Goal: Information Seeking & Learning: Find specific fact

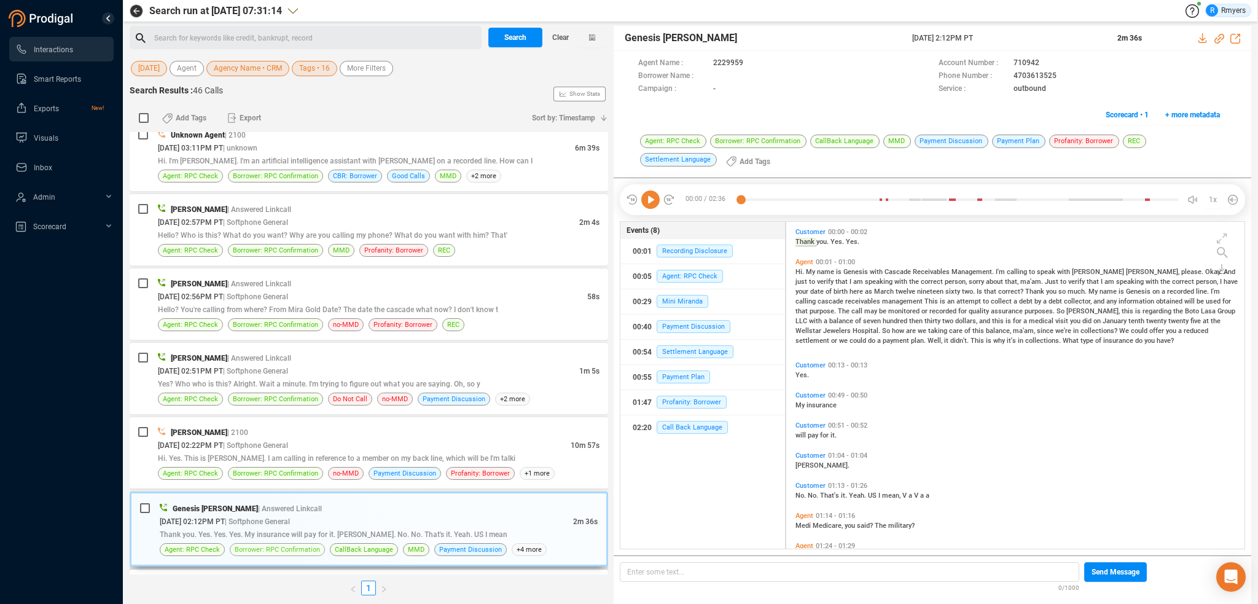
scroll to position [307, 0]
drag, startPoint x: 647, startPoint y: 197, endPoint x: 656, endPoint y: 227, distance: 31.5
click at [647, 197] on icon at bounding box center [650, 199] width 18 height 18
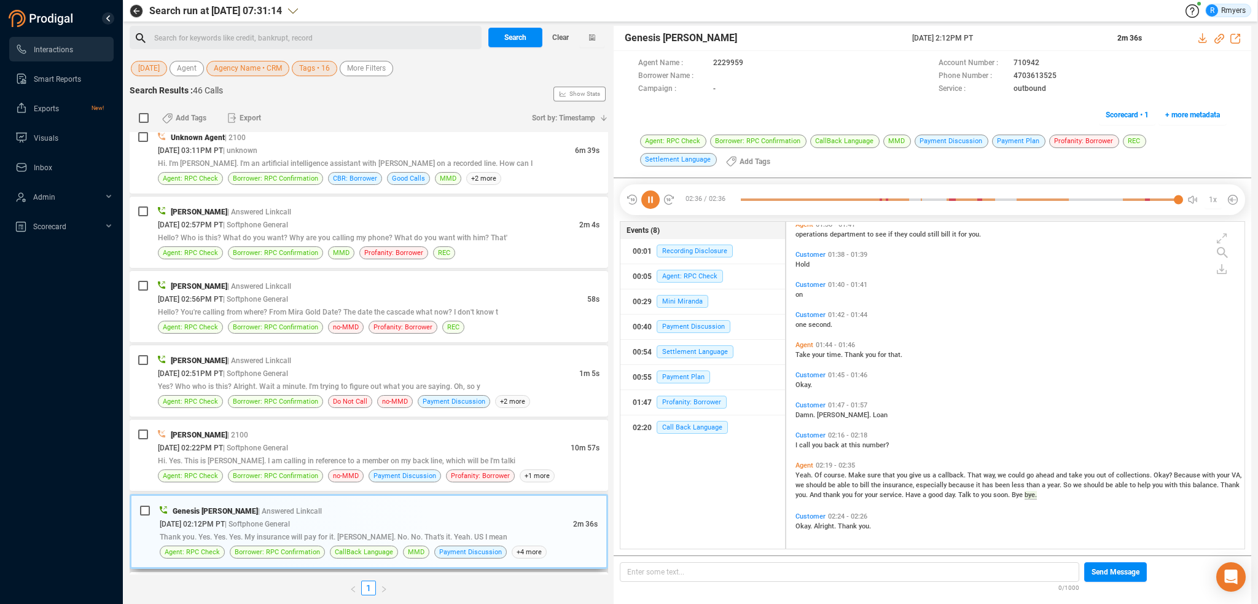
scroll to position [0, 0]
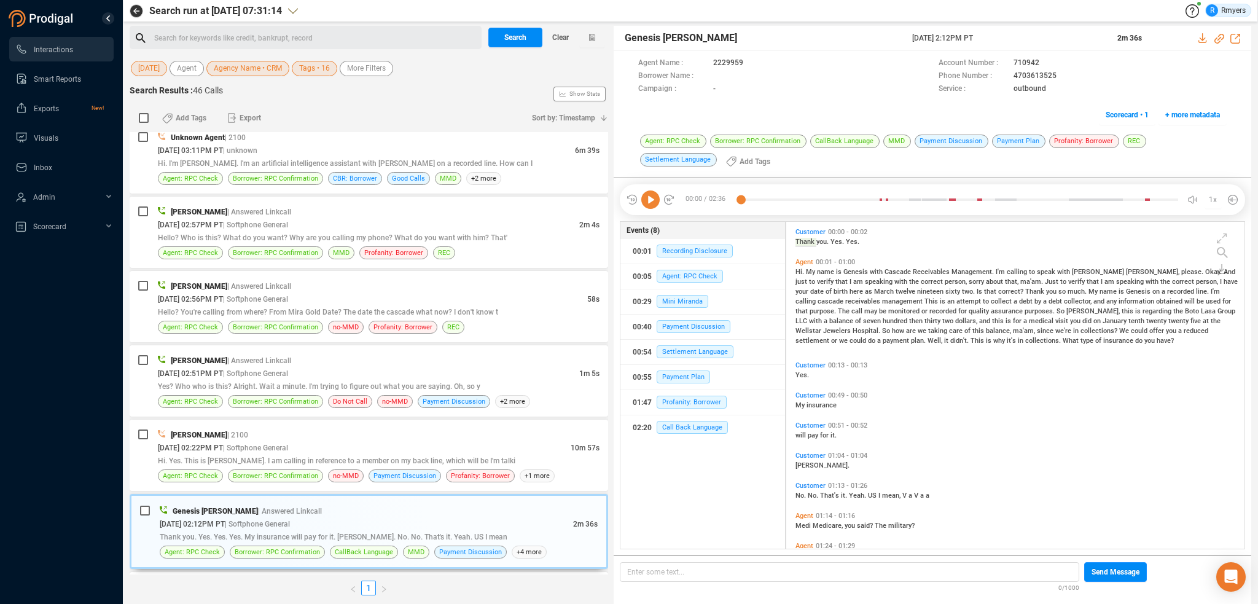
click at [364, 490] on div "[PERSON_NAME] | Answered Linkcall [DATE] 04:07PM PT | Softphone General 55s I d…" at bounding box center [369, 353] width 479 height 442
click at [386, 466] on div "[PERSON_NAME] | 2100 [DATE] 02:22PM PT | Softphone General 10m 57s Hi. Yes. Thi…" at bounding box center [379, 455] width 442 height 54
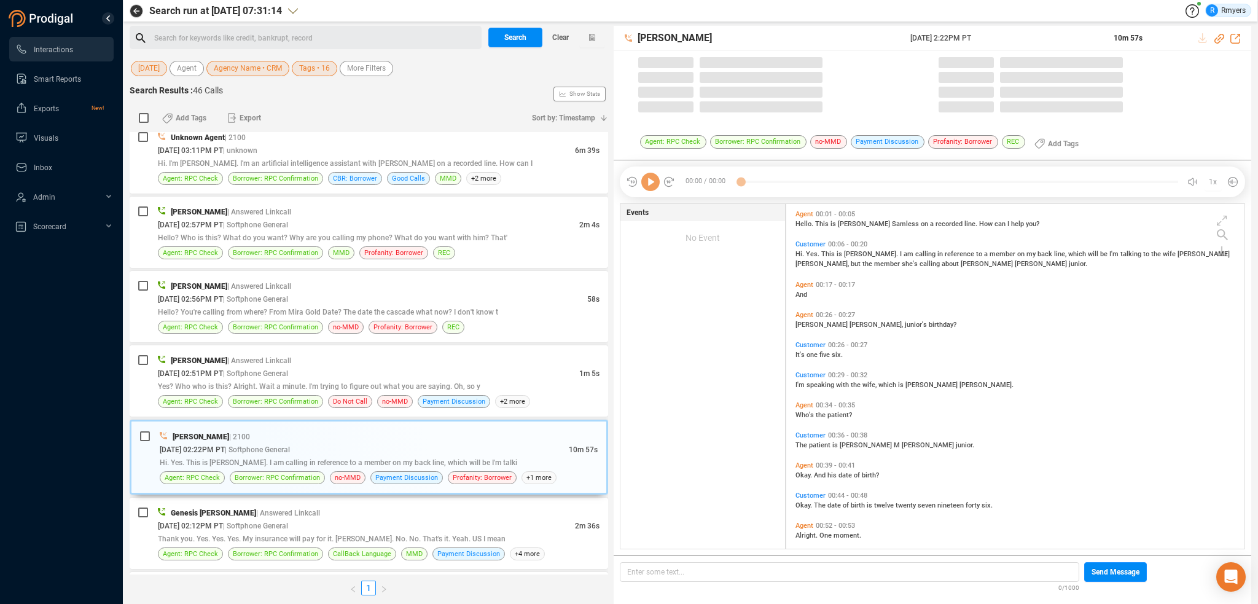
scroll to position [342, 452]
click at [650, 189] on icon at bounding box center [650, 182] width 18 height 18
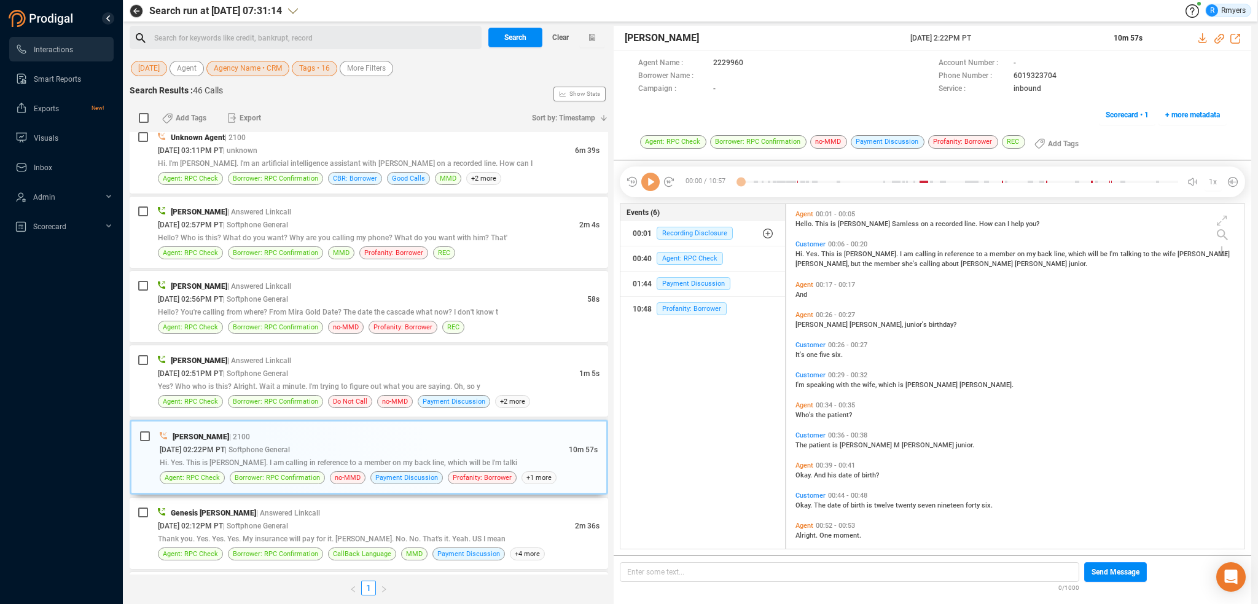
click at [650, 189] on icon at bounding box center [650, 182] width 18 height 18
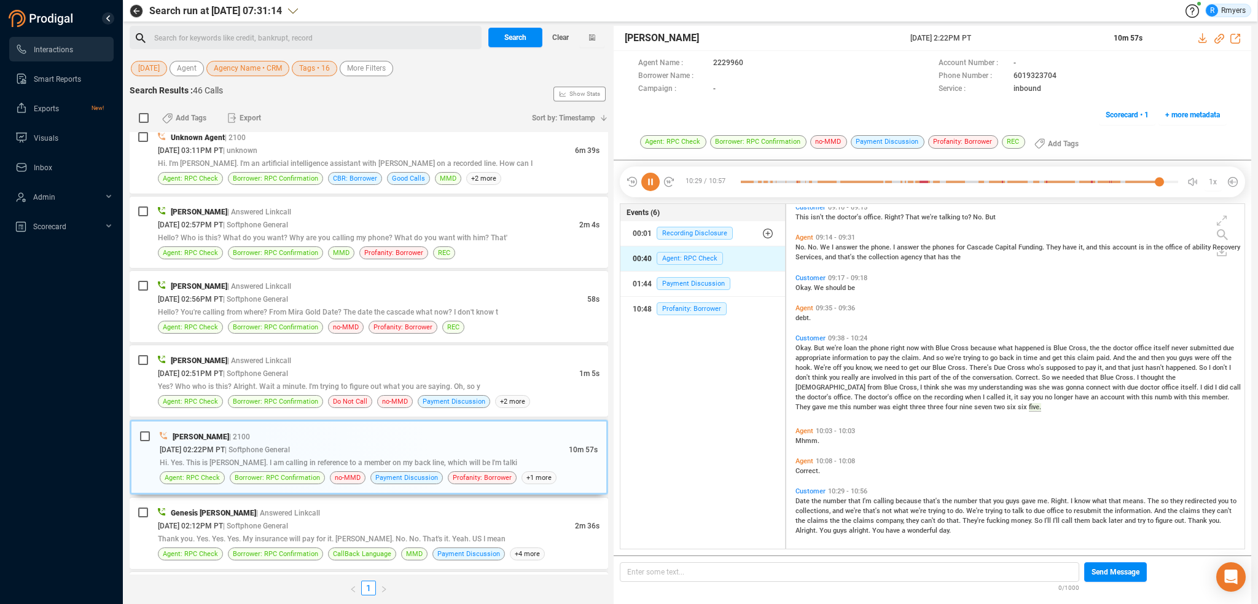
scroll to position [2350, 0]
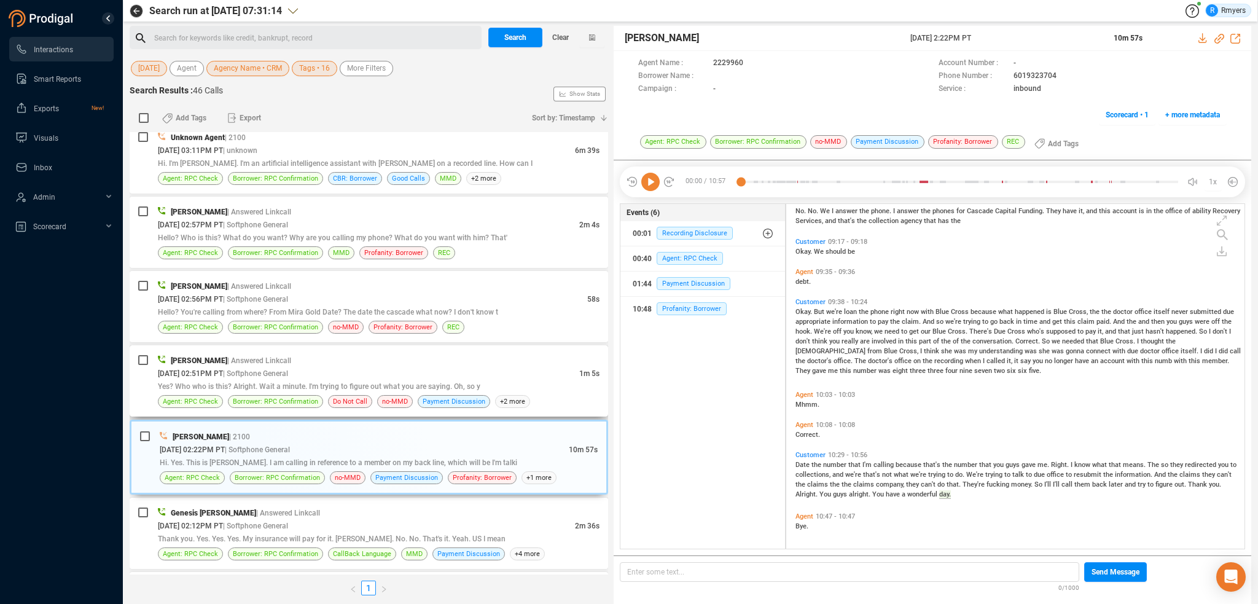
drag, startPoint x: 294, startPoint y: 385, endPoint x: 302, endPoint y: 385, distance: 7.4
click at [295, 385] on span "Yes? Who who is this? Alright. Wait a minute. I'm trying to figure out what you…" at bounding box center [319, 386] width 322 height 9
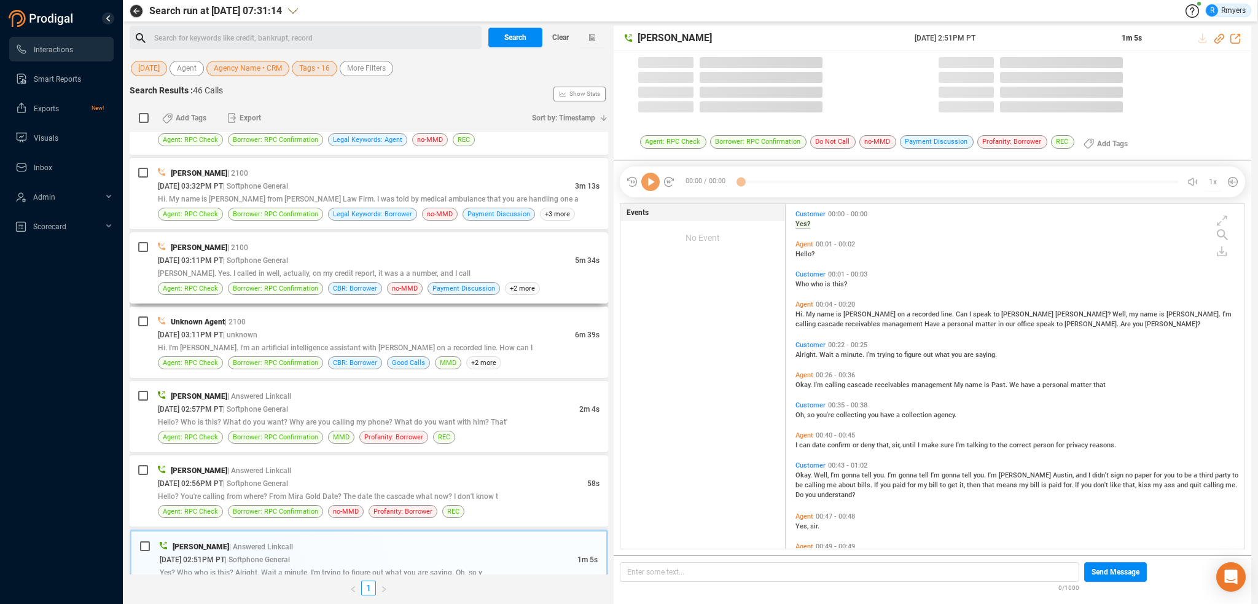
scroll to position [342, 452]
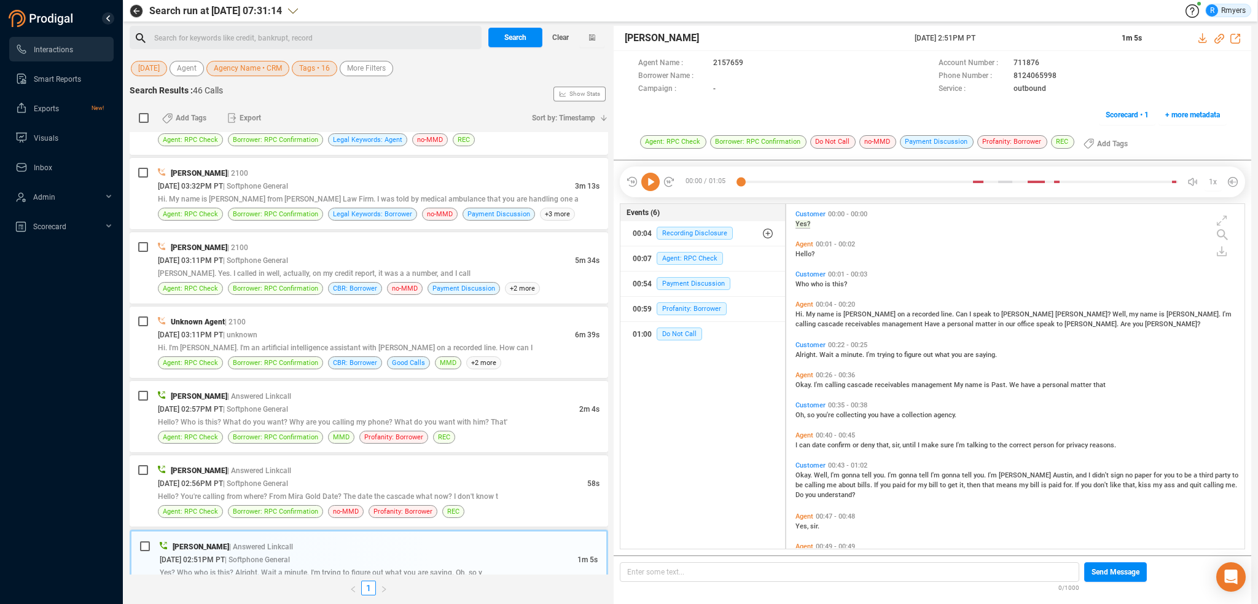
click at [649, 179] on icon at bounding box center [650, 182] width 18 height 18
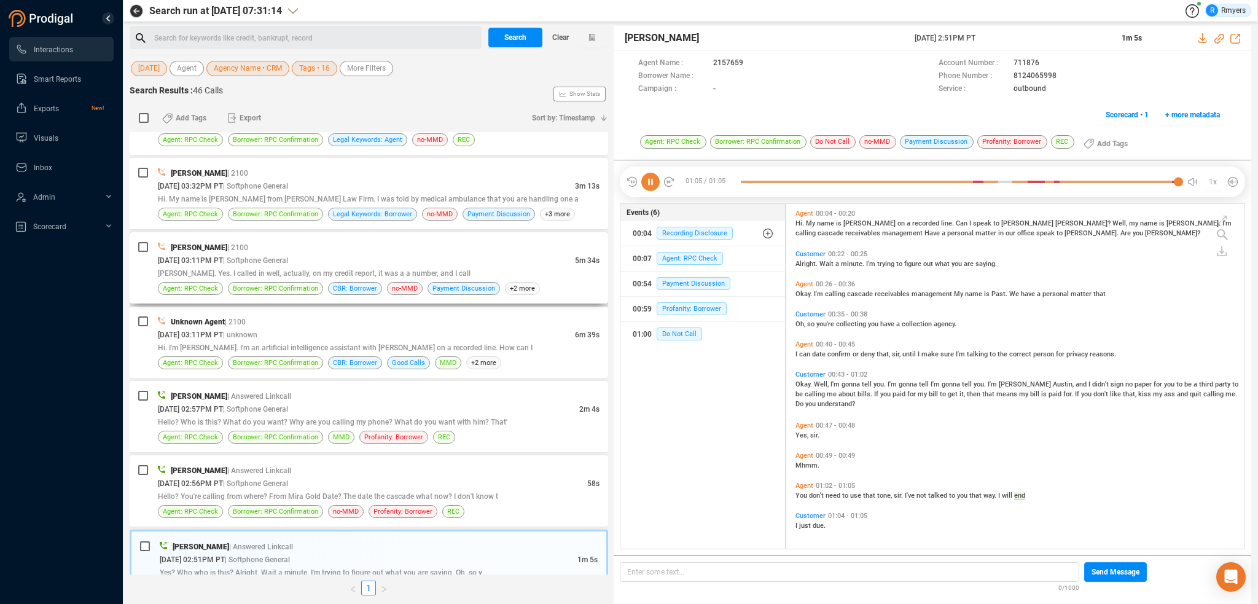
scroll to position [0, 0]
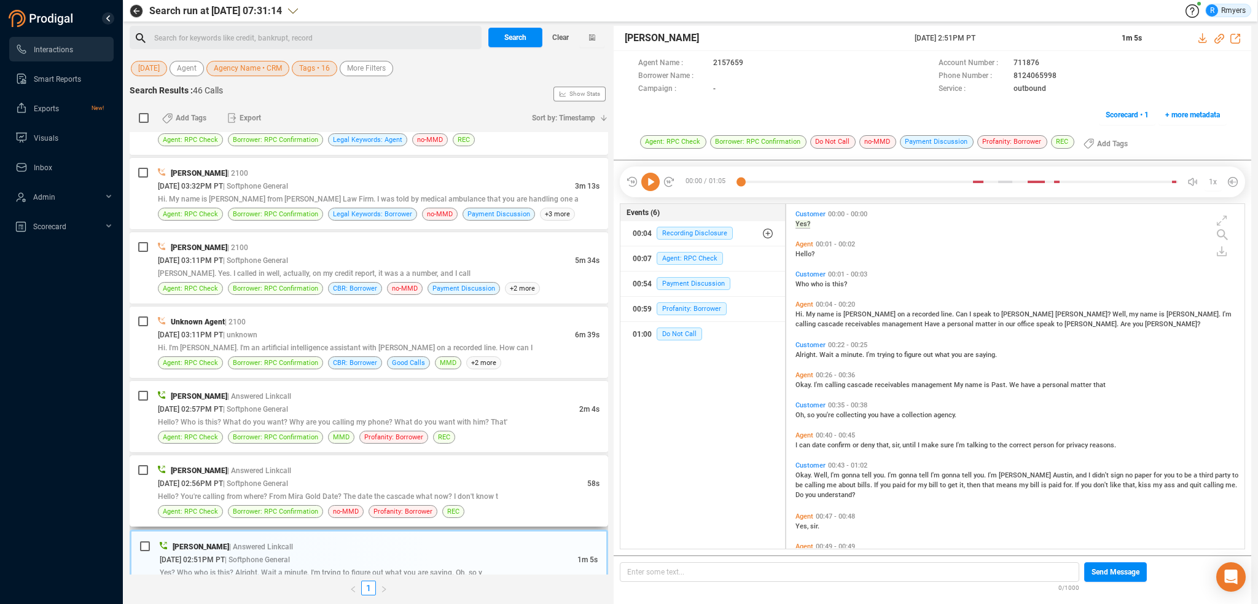
click at [407, 517] on div "[PERSON_NAME] | Answered Linkcall [DATE] 02:56PM PT | Softphone General 58s Hel…" at bounding box center [369, 490] width 479 height 71
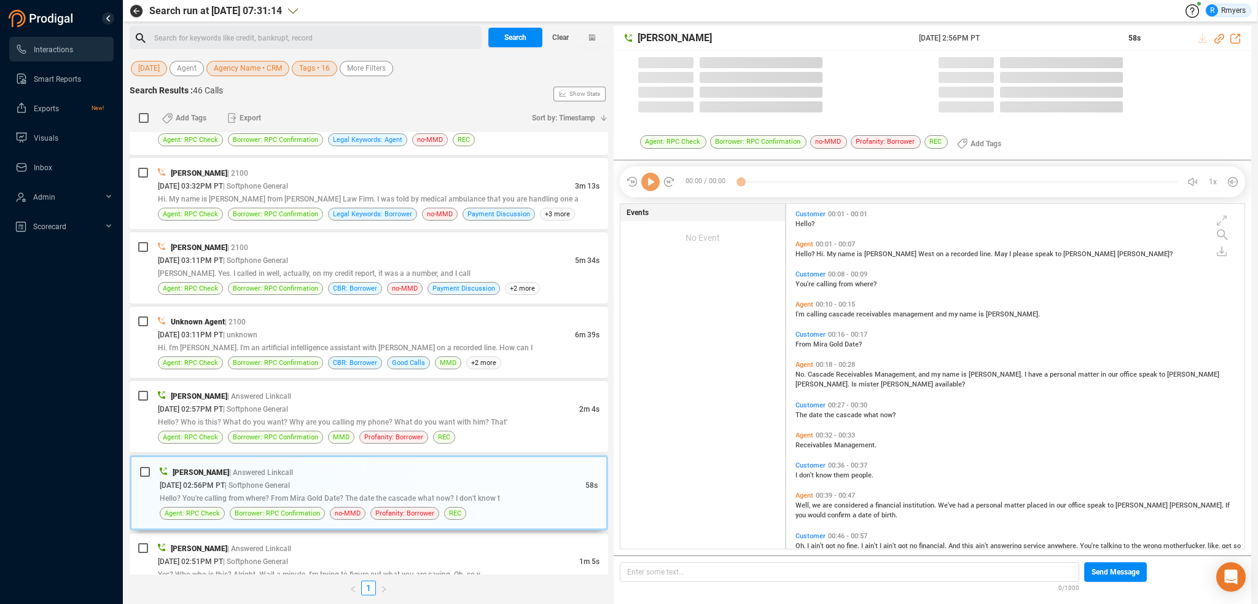
scroll to position [342, 452]
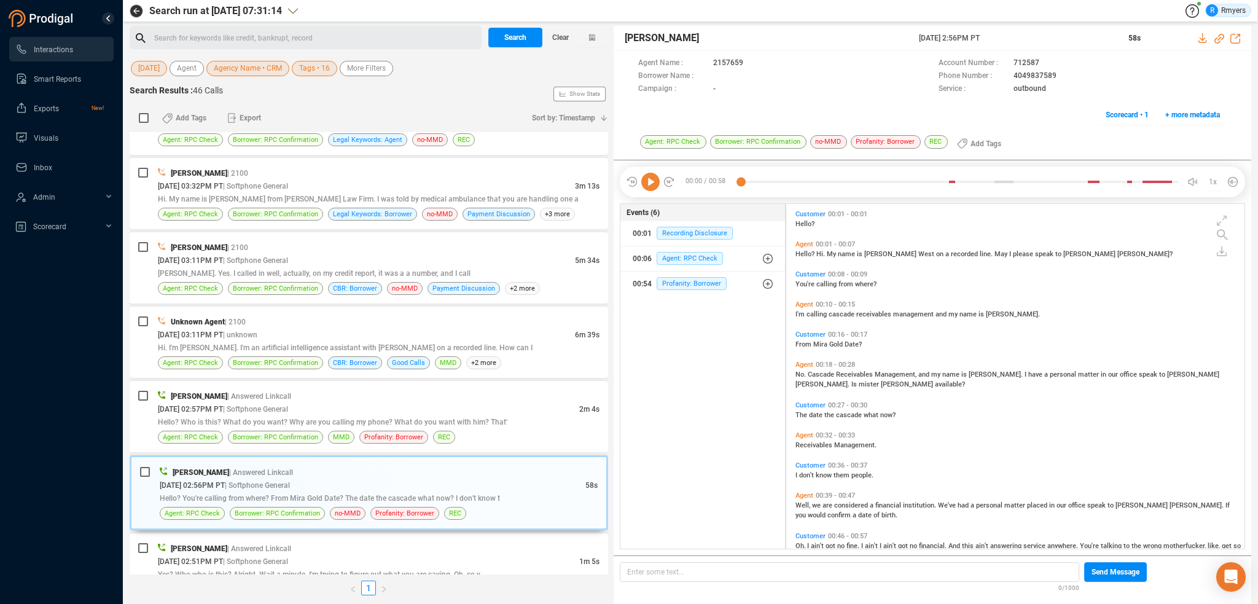
click at [649, 181] on icon at bounding box center [650, 182] width 18 height 18
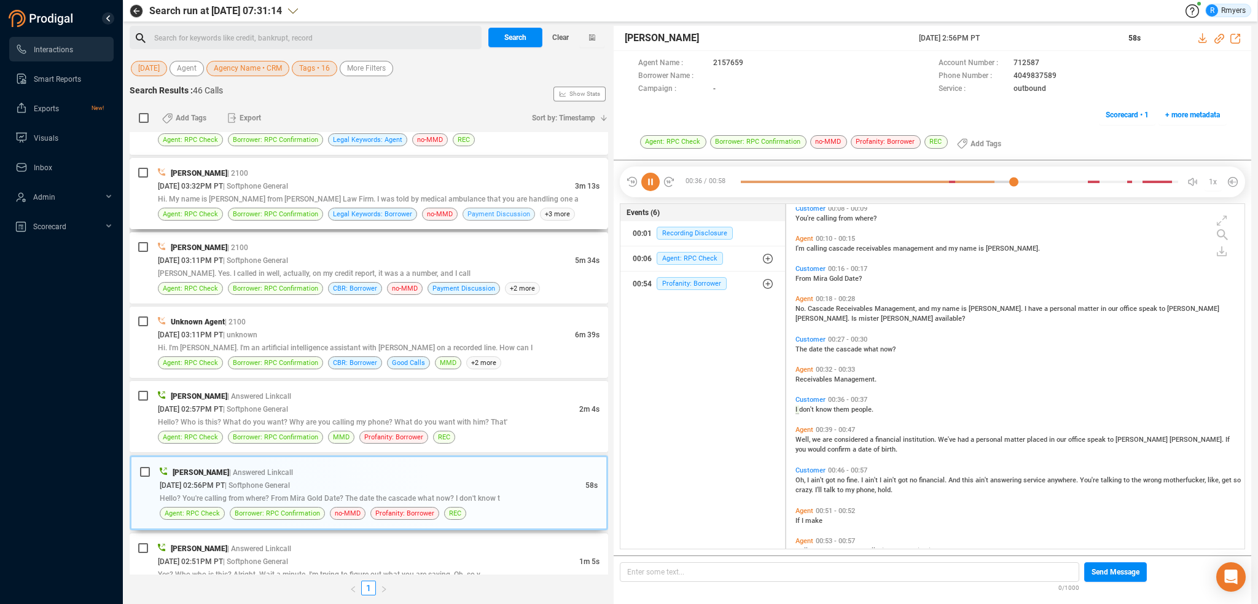
scroll to position [91, 0]
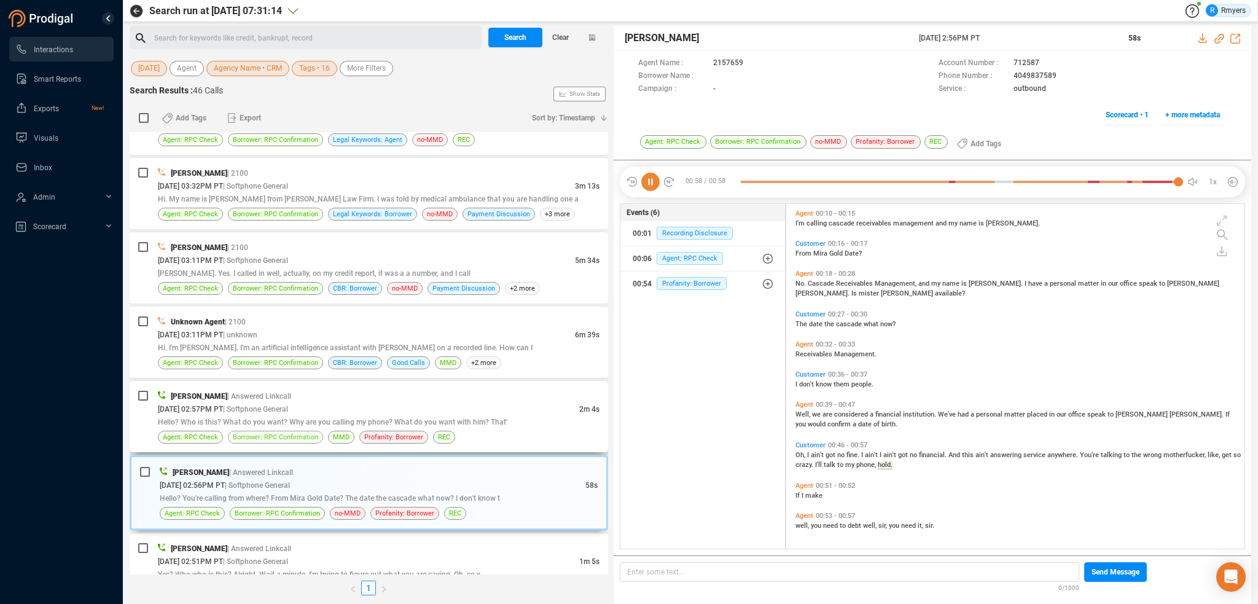
click at [268, 439] on span "Borrower: RPC Confirmation" at bounding box center [275, 437] width 85 height 12
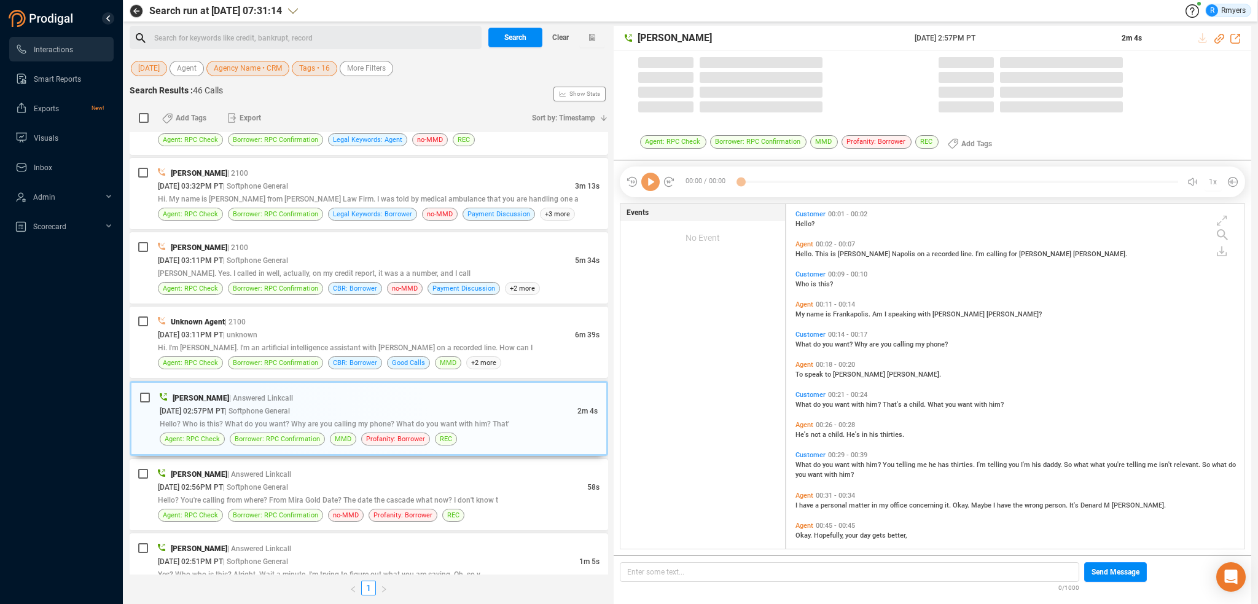
scroll to position [342, 452]
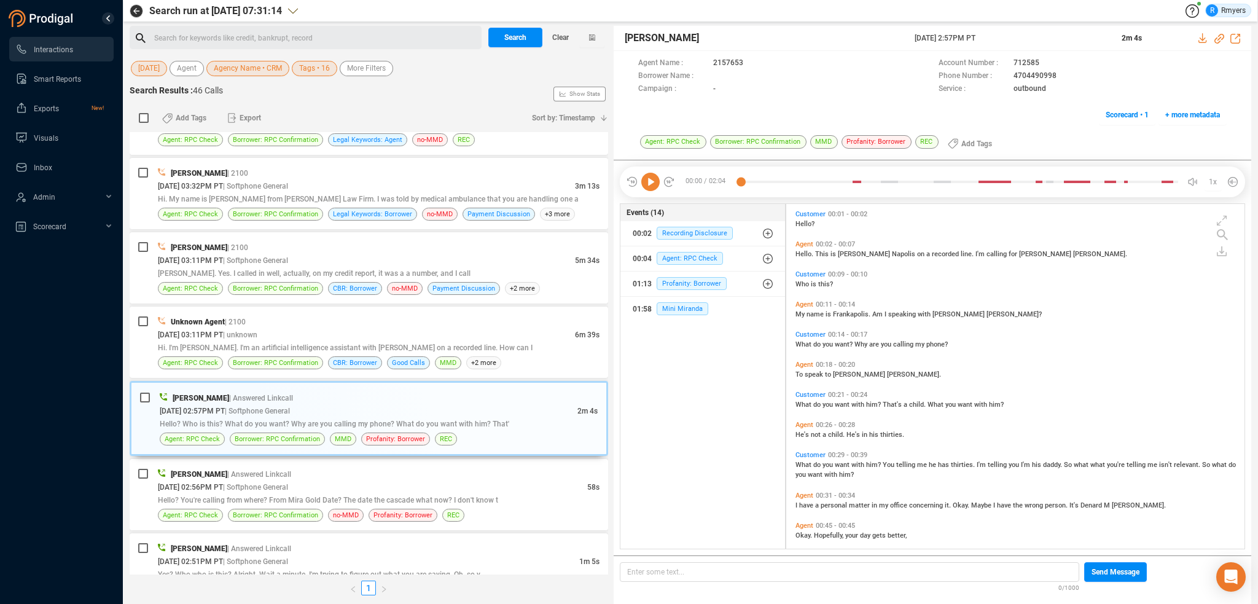
click at [649, 184] on icon at bounding box center [650, 182] width 18 height 18
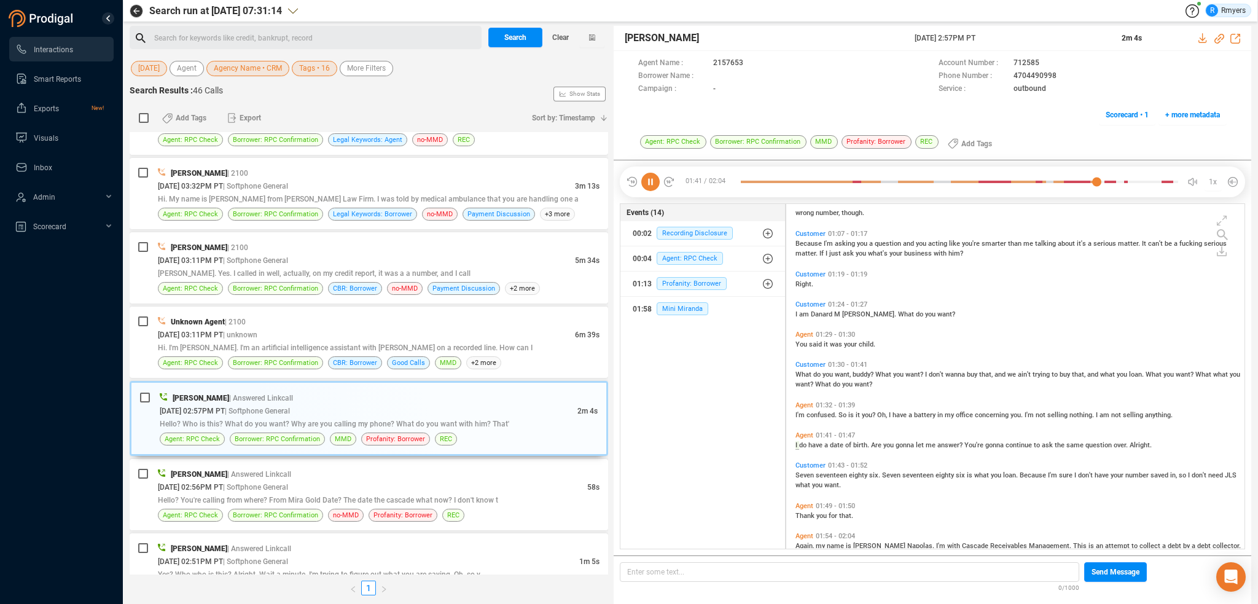
scroll to position [534, 0]
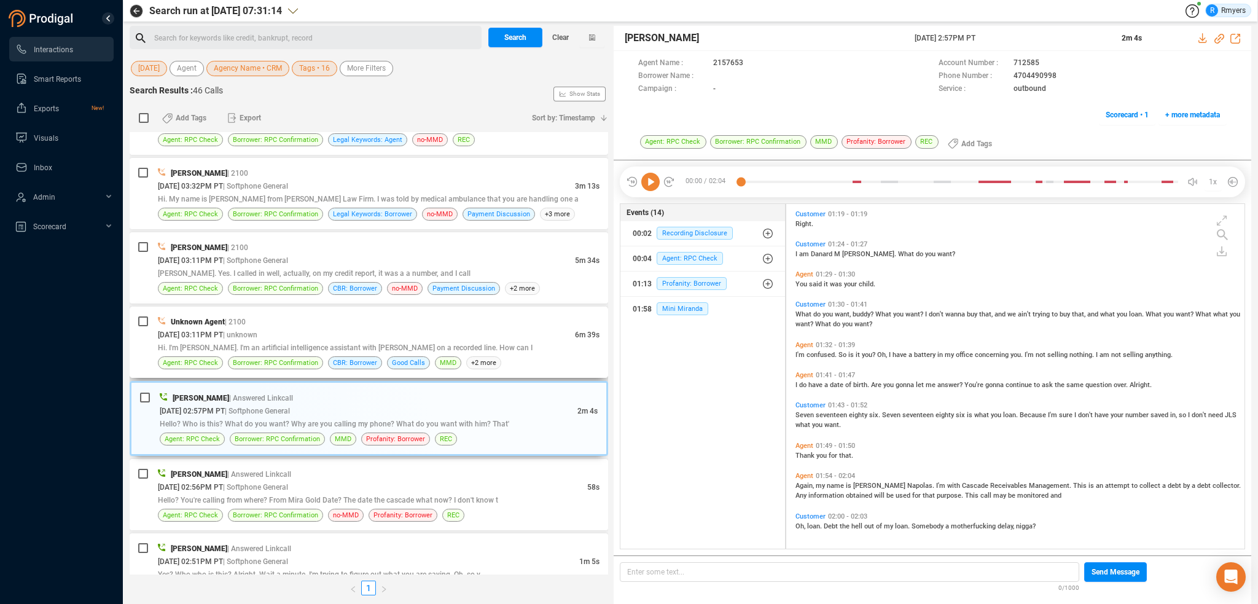
click at [313, 341] on div "Hi. I'm [PERSON_NAME]. I'm an artificial intelligence assistant with [PERSON_NA…" at bounding box center [379, 347] width 442 height 13
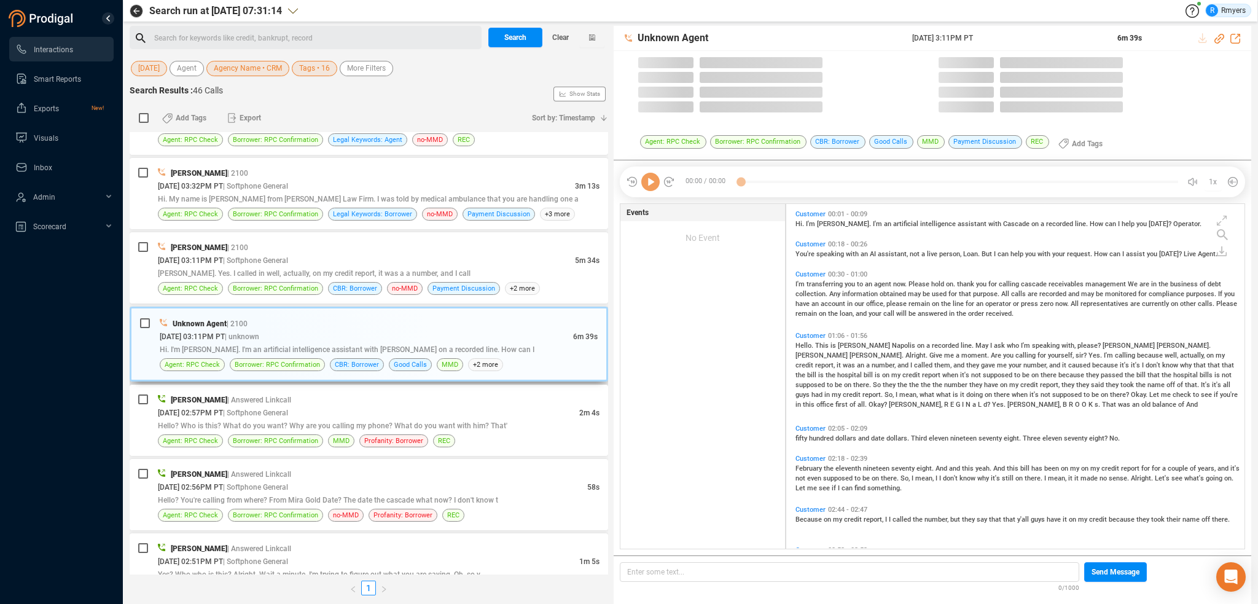
scroll to position [342, 452]
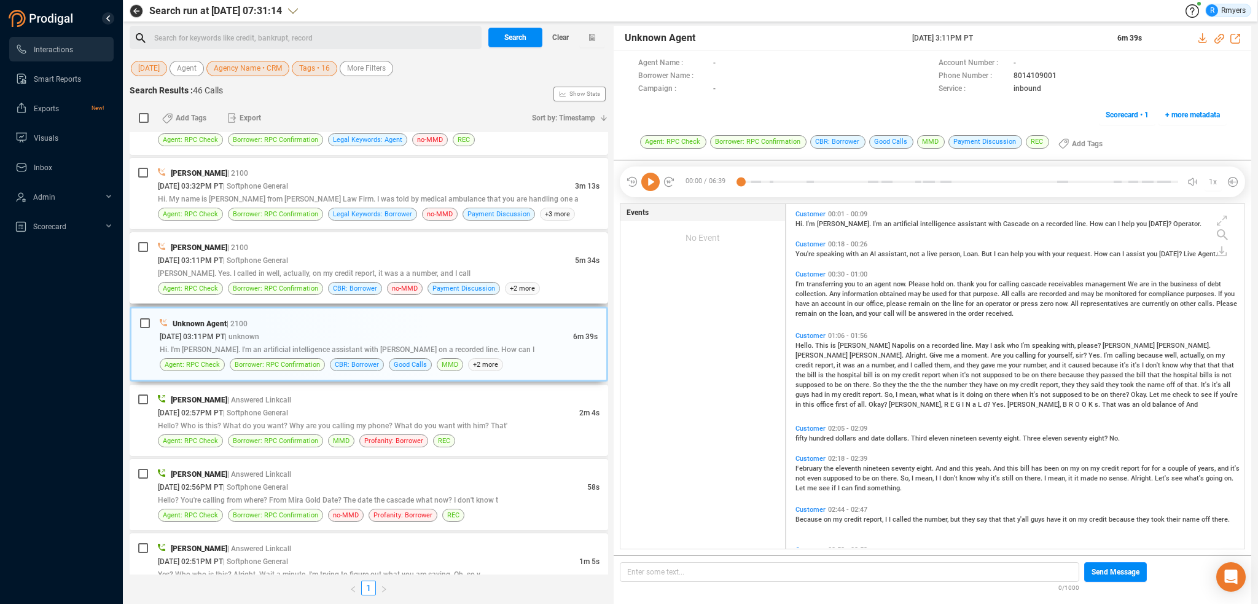
click at [321, 262] on div "[DATE] 03:11PM PT | Softphone General" at bounding box center [366, 260] width 417 height 13
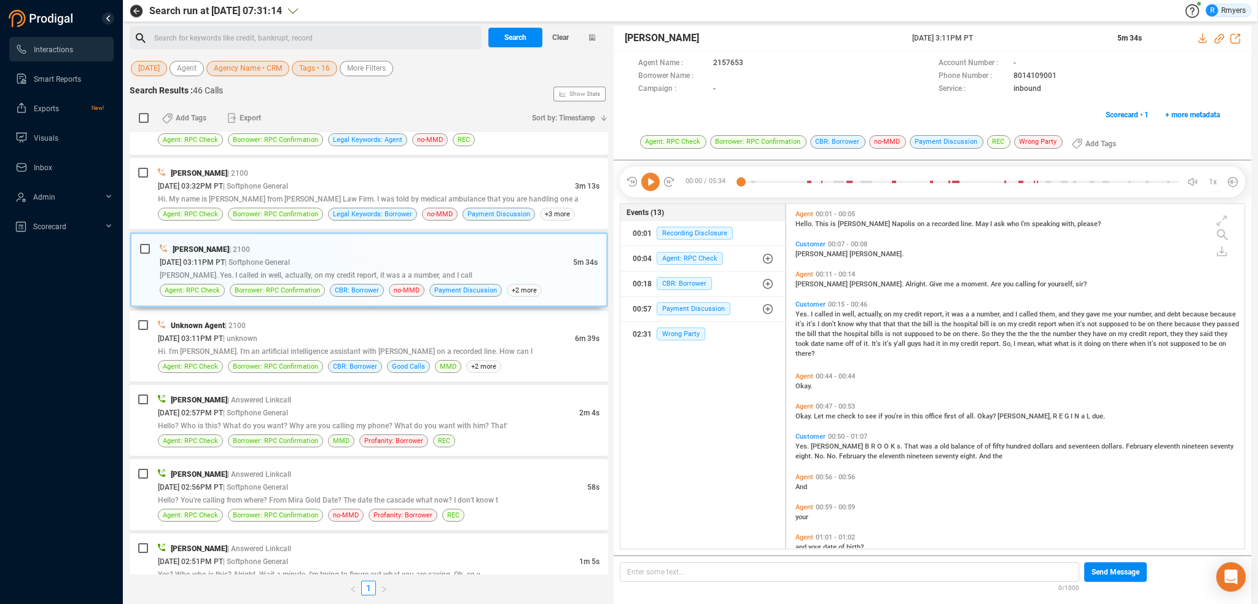
click at [656, 181] on icon at bounding box center [650, 182] width 18 height 18
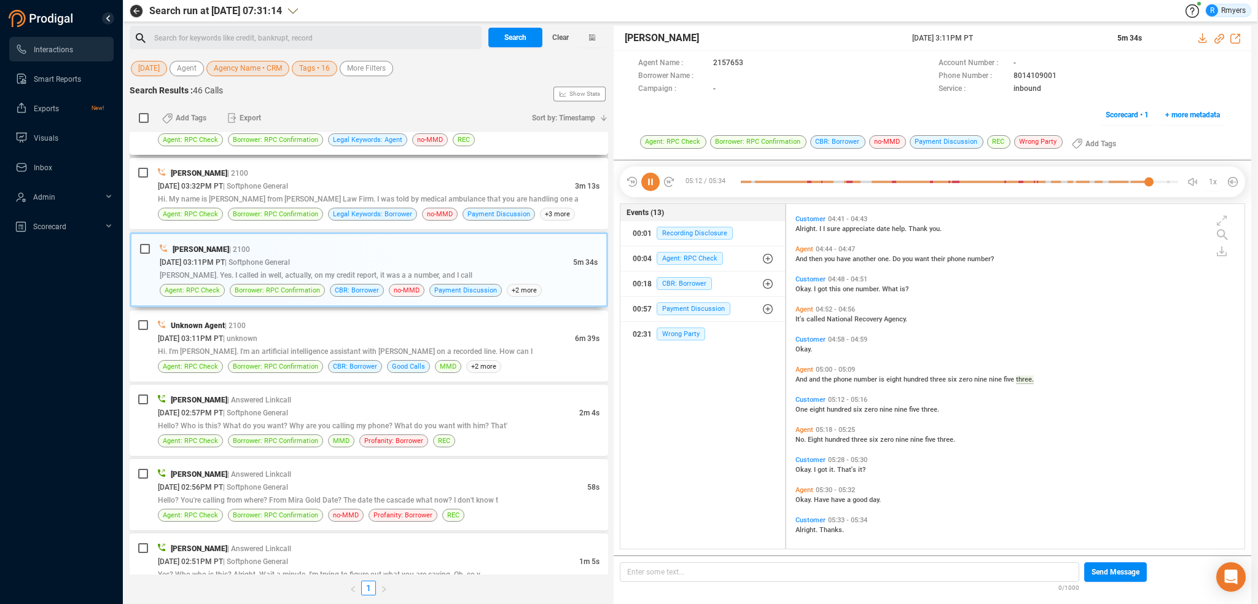
scroll to position [1429, 0]
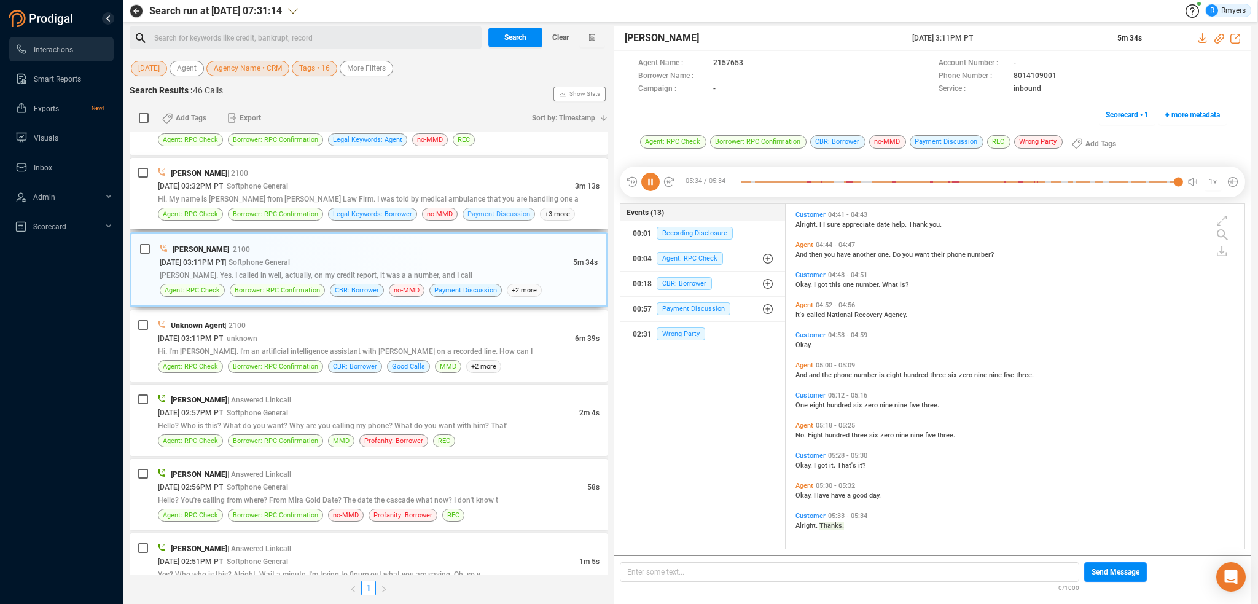
click at [471, 214] on span "Payment Discussion" at bounding box center [498, 214] width 63 height 12
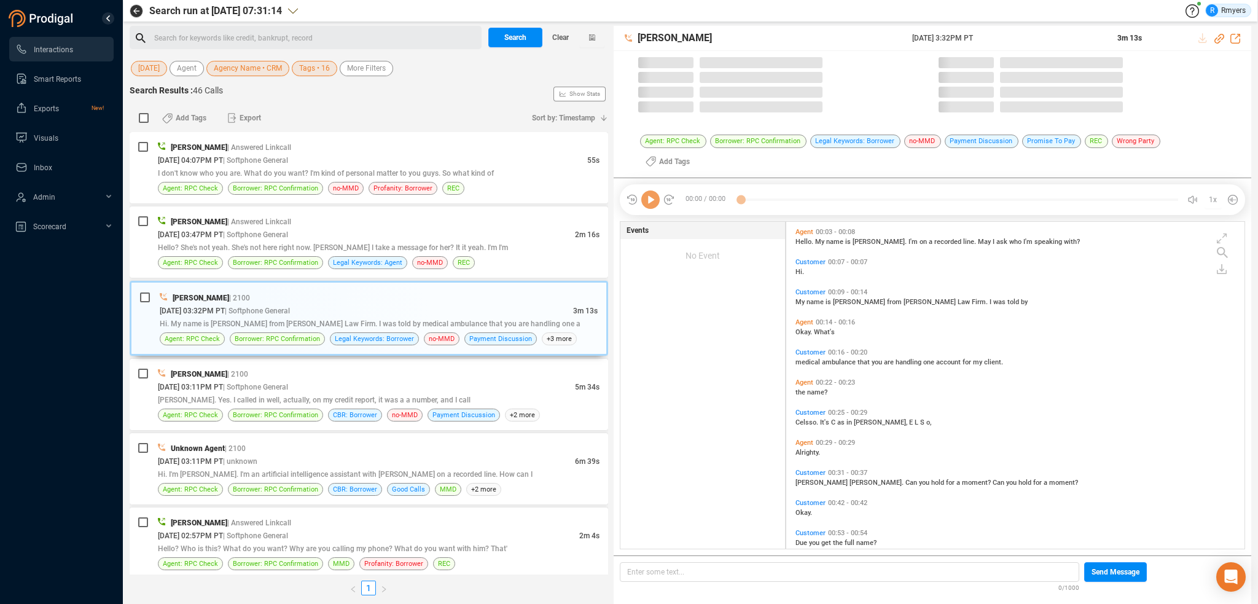
scroll to position [342, 452]
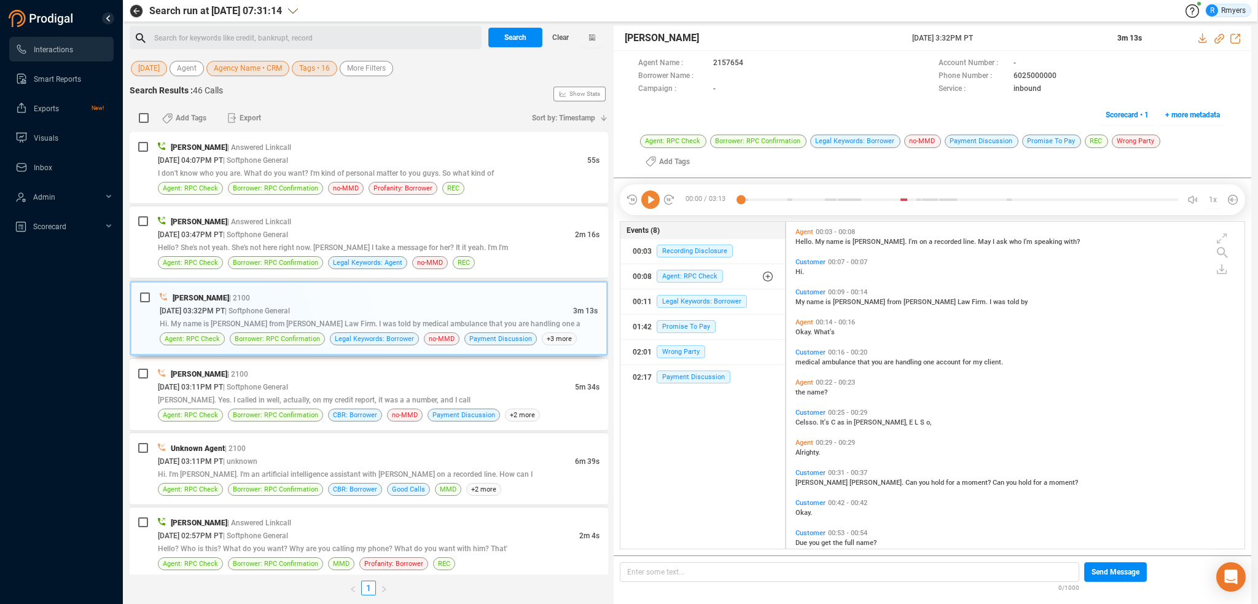
click at [650, 190] on icon at bounding box center [650, 199] width 18 height 18
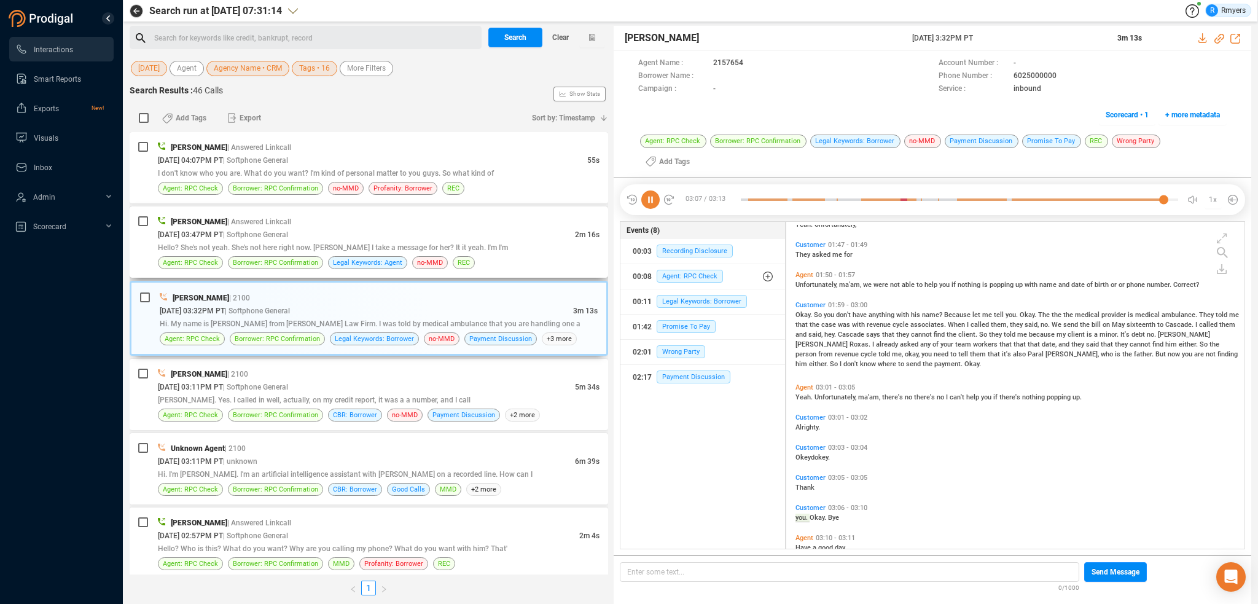
scroll to position [634, 0]
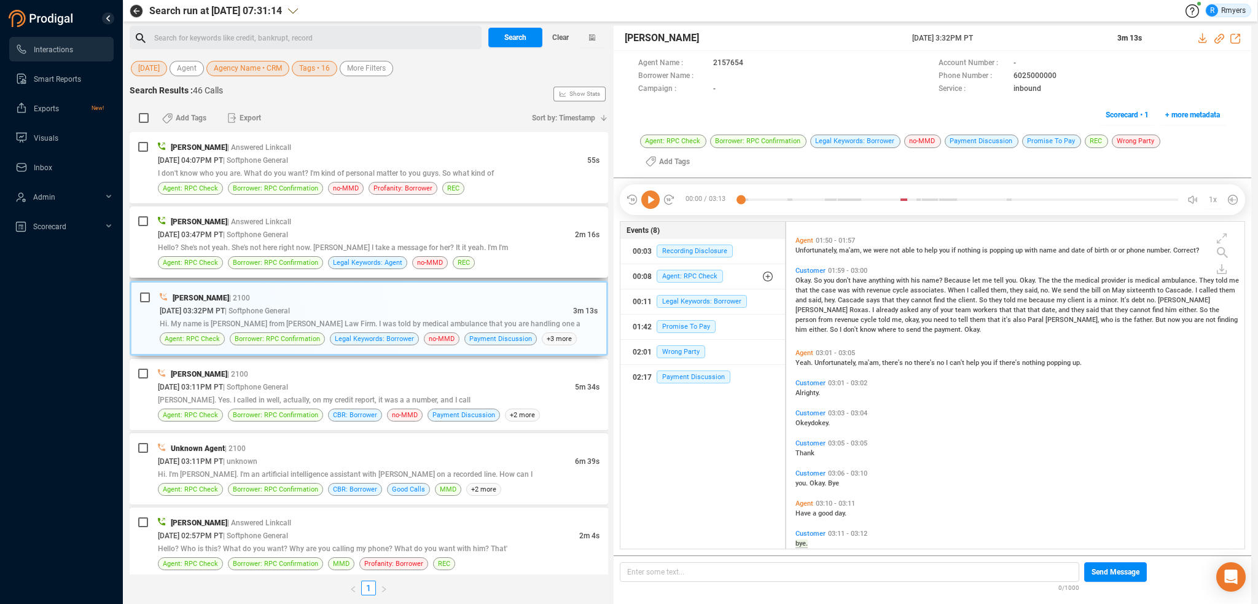
drag, startPoint x: 494, startPoint y: 250, endPoint x: 470, endPoint y: 275, distance: 34.3
click at [493, 250] on div "Hello? She's not yeah. She's not here right now. [PERSON_NAME] I take a message…" at bounding box center [379, 247] width 442 height 13
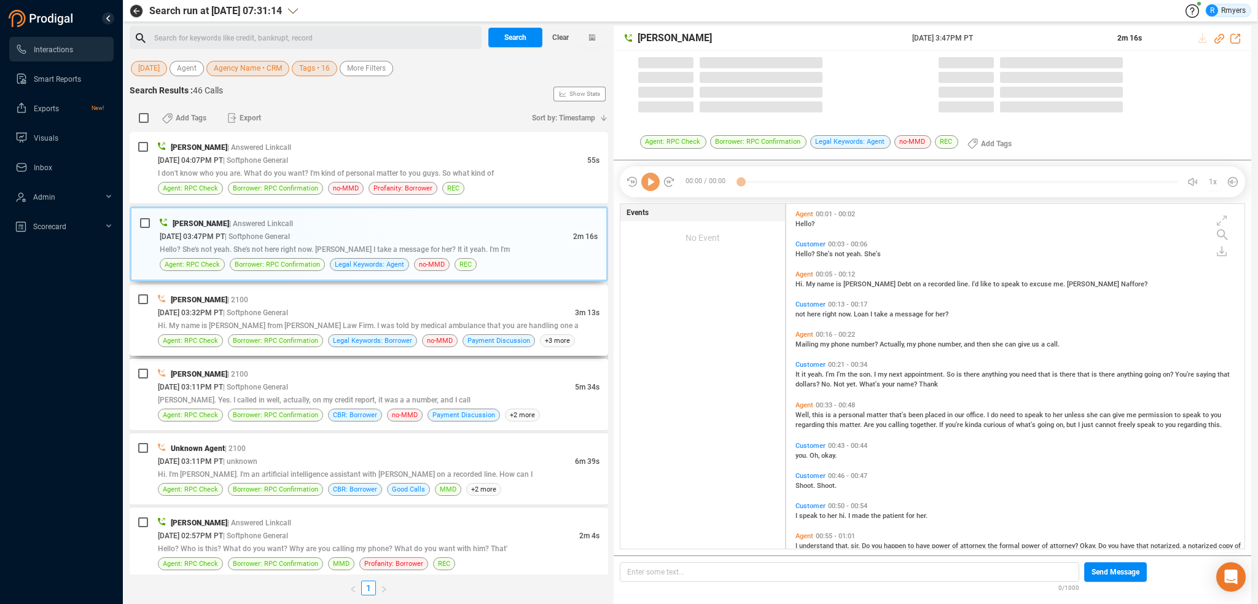
scroll to position [342, 452]
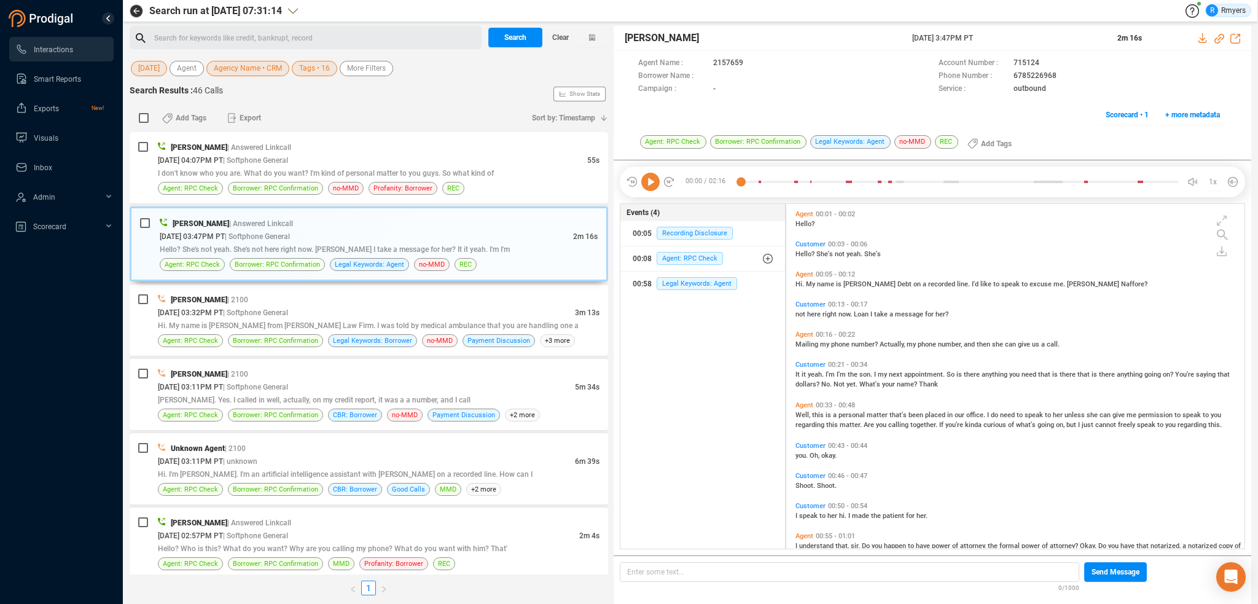
click at [653, 184] on icon at bounding box center [650, 182] width 18 height 18
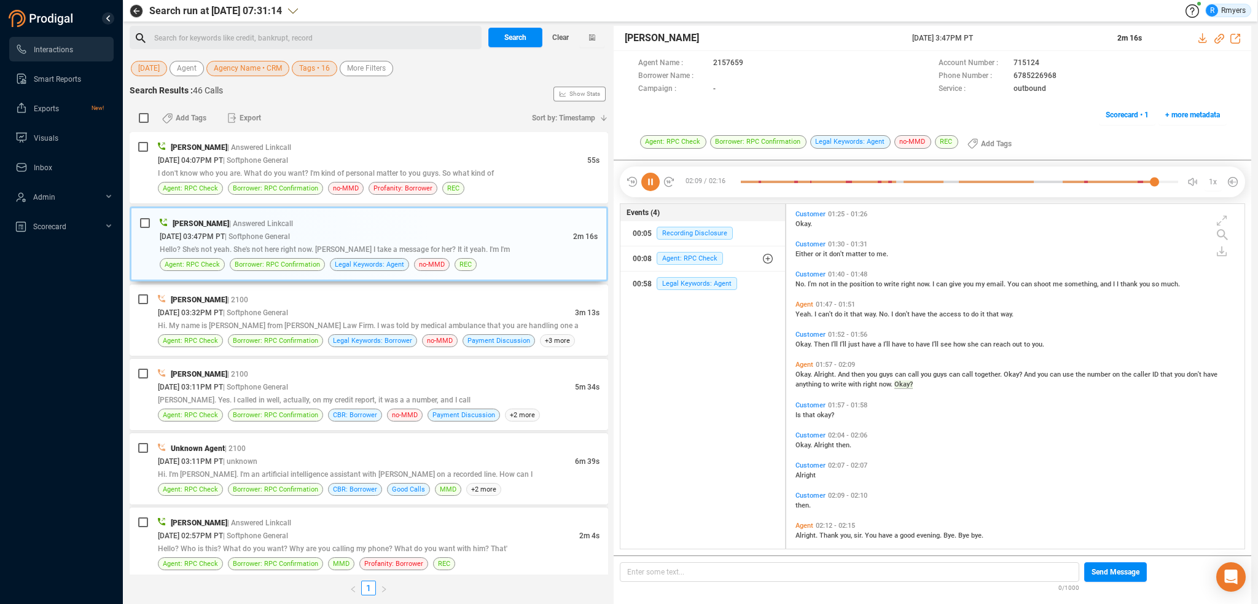
scroll to position [514, 0]
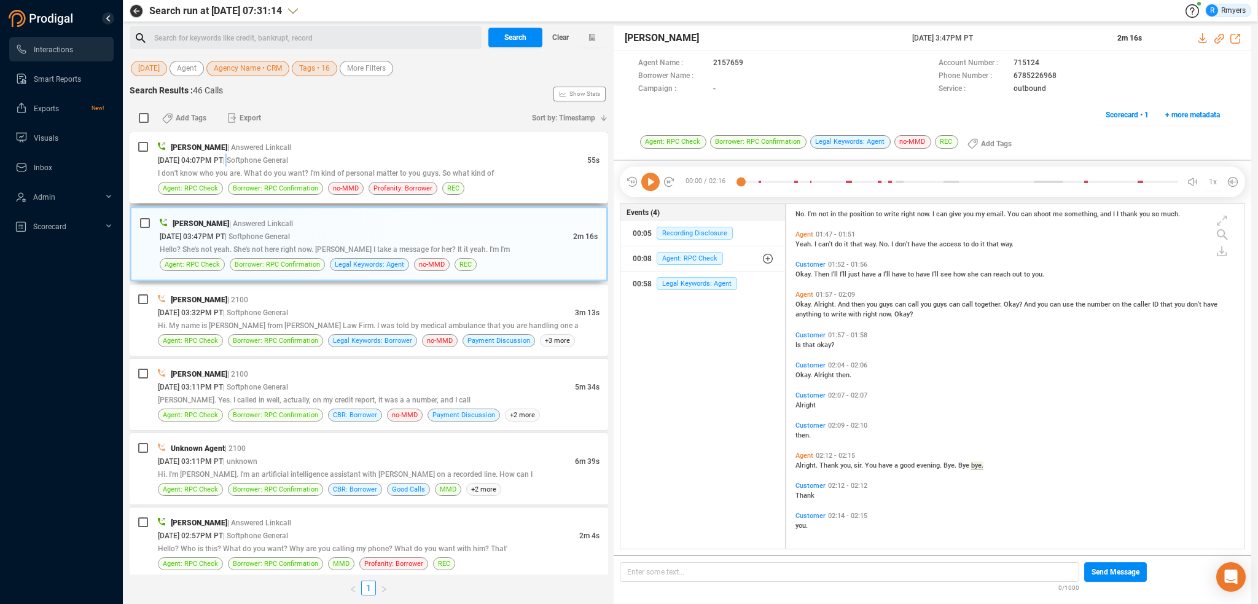
click at [252, 160] on span "| Softphone General" at bounding box center [255, 160] width 65 height 9
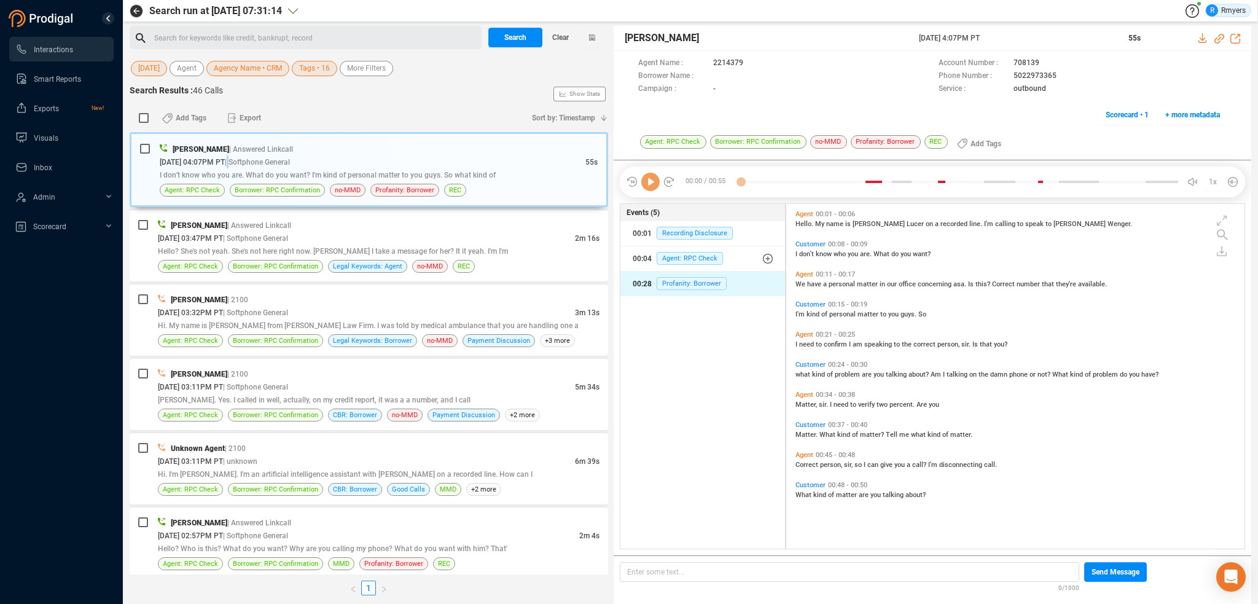
scroll to position [342, 452]
click at [650, 182] on icon at bounding box center [650, 182] width 18 height 18
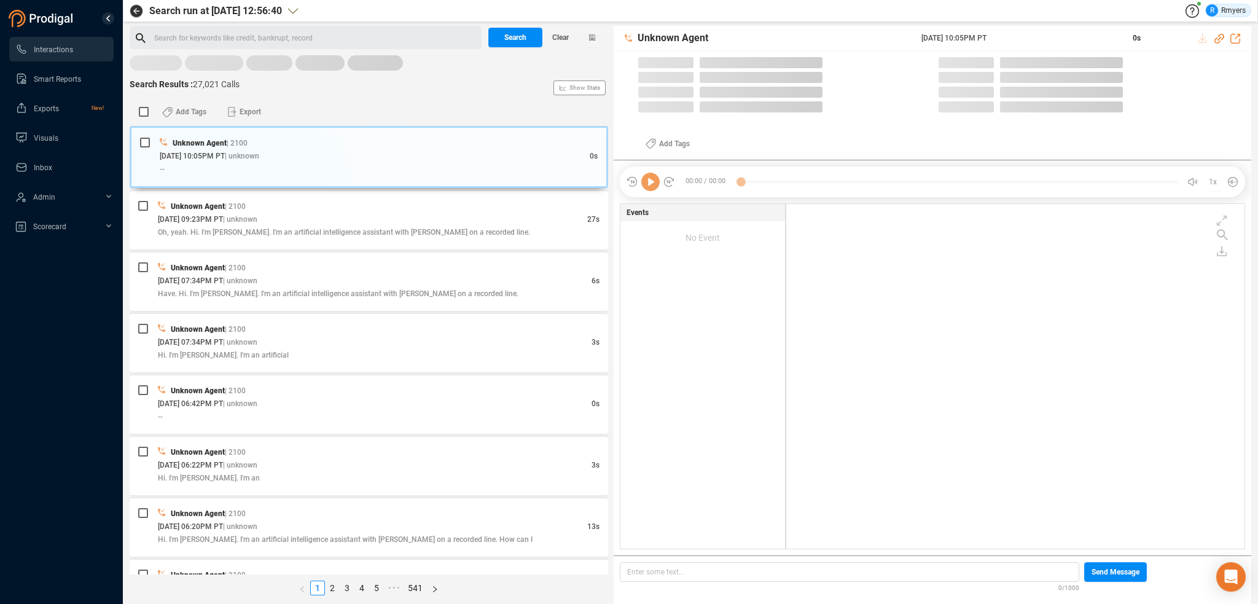
scroll to position [342, 452]
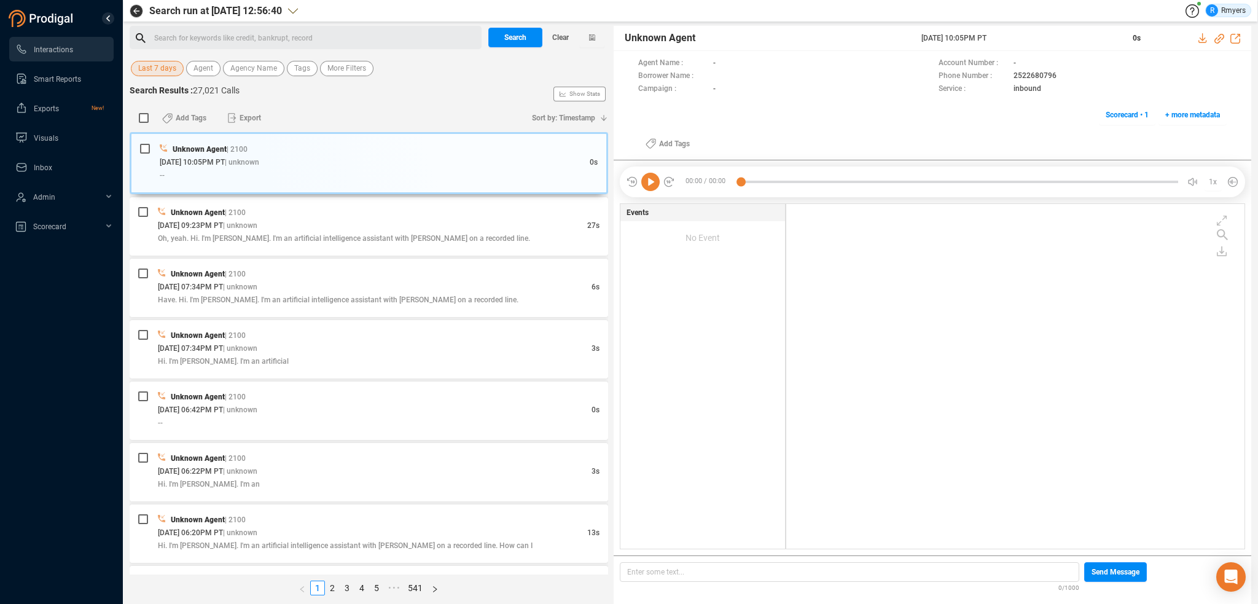
click at [154, 64] on span "Last 7 days" at bounding box center [157, 68] width 38 height 15
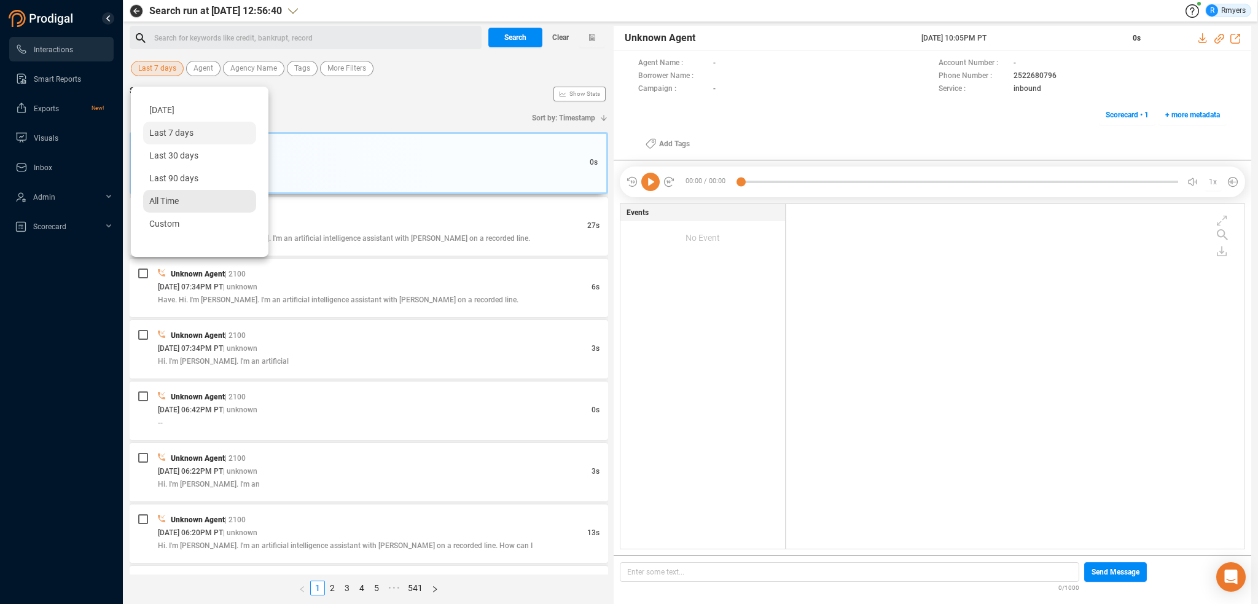
click at [173, 203] on span "All Time" at bounding box center [163, 201] width 29 height 10
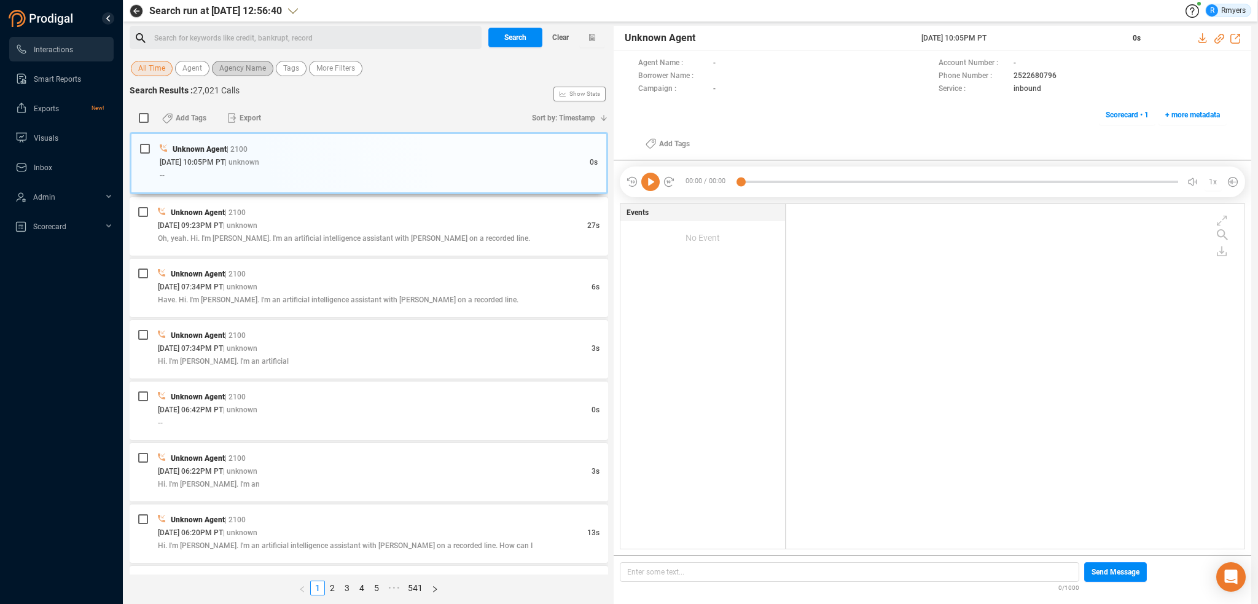
click at [238, 71] on span "Agency Name" at bounding box center [242, 68] width 47 height 15
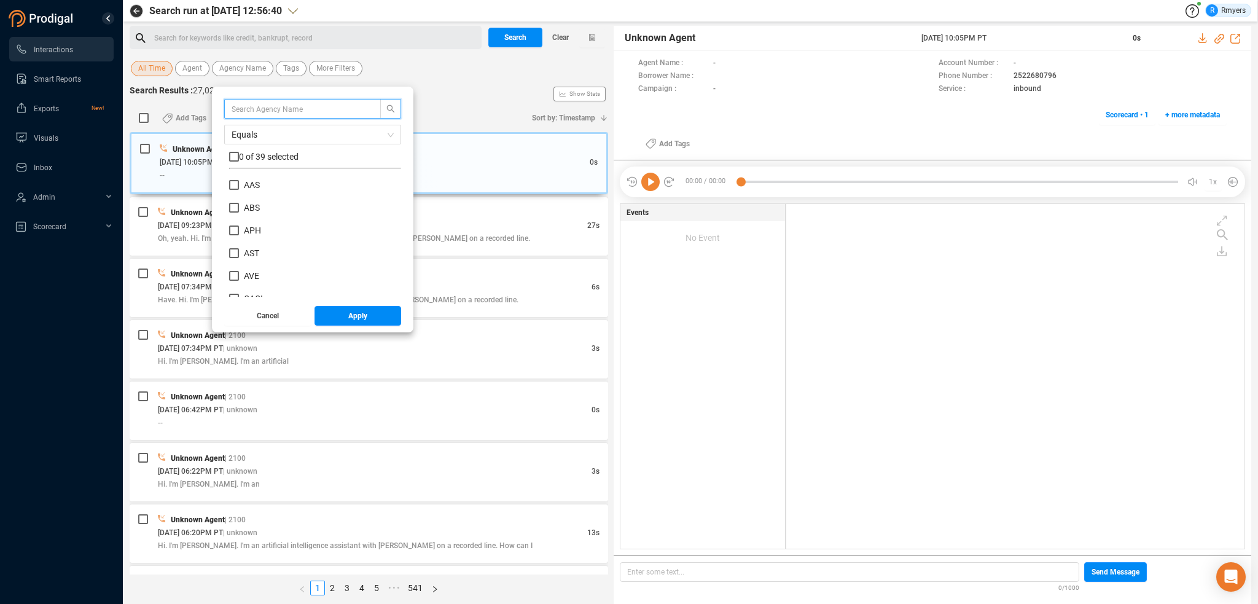
scroll to position [115, 166]
click at [255, 179] on span "CMC2" at bounding box center [255, 183] width 23 height 10
click at [239, 179] on input "CMC2" at bounding box center [234, 183] width 10 height 10
checkbox input "true"
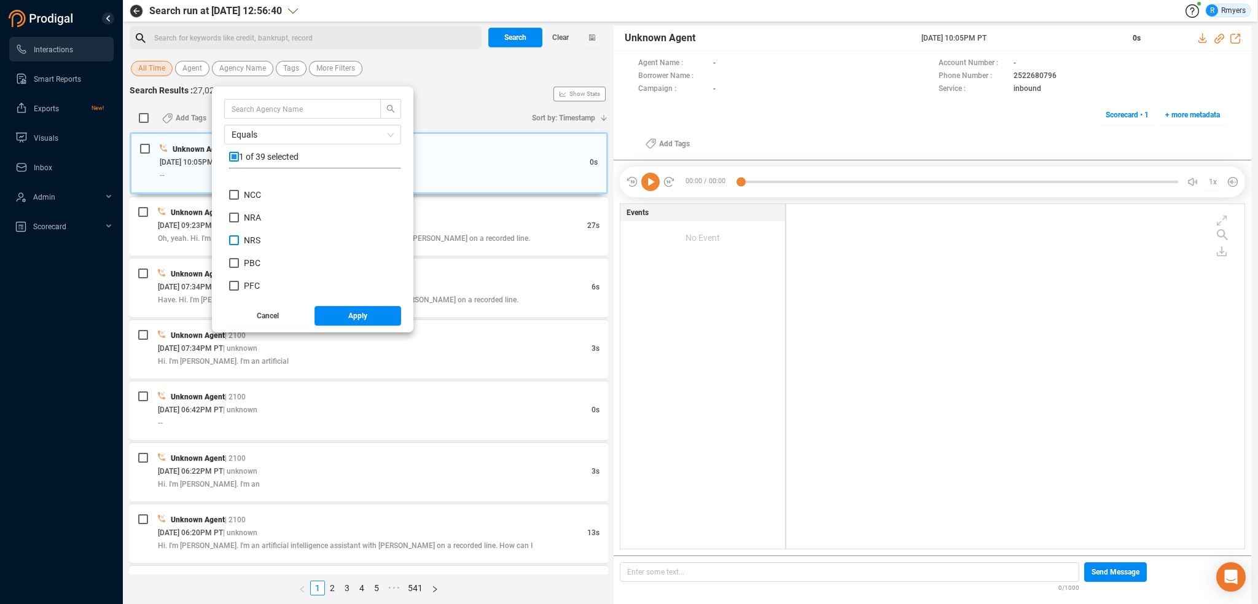
click at [246, 245] on label "NRS" at bounding box center [247, 240] width 36 height 13
click at [239, 245] on input "NRS" at bounding box center [234, 240] width 10 height 10
checkbox input "true"
click at [354, 318] on span "Apply" at bounding box center [357, 316] width 19 height 20
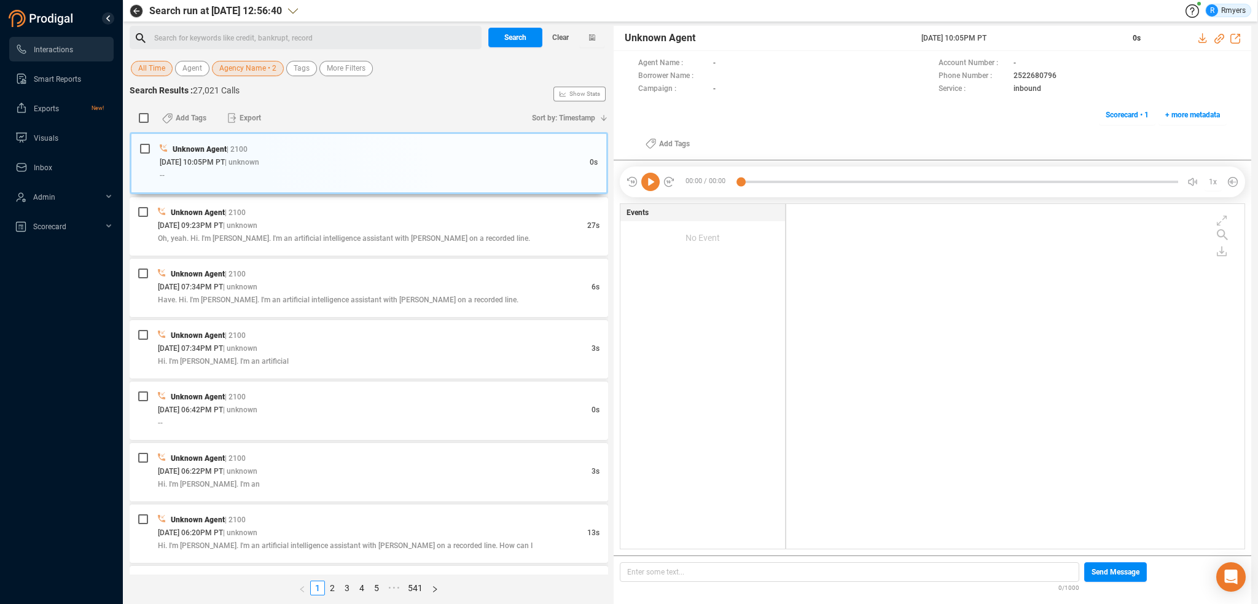
click at [170, 42] on div "Search for keywords like credit, bankrupt, record ﻿" at bounding box center [316, 38] width 324 height 18
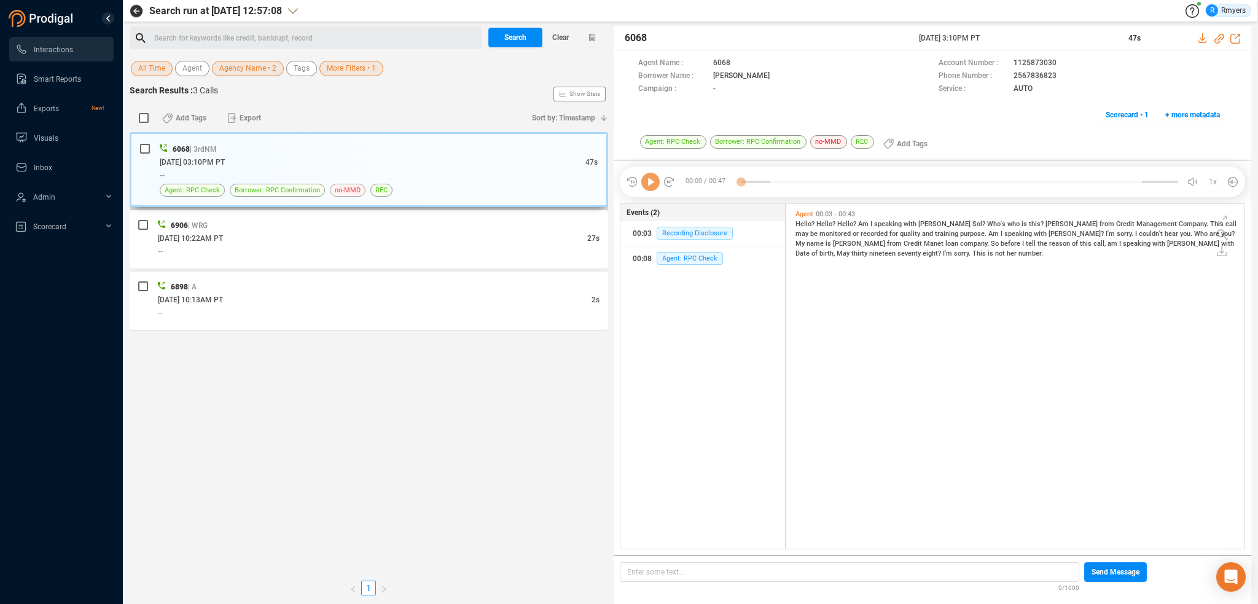
scroll to position [342, 452]
click at [402, 246] on div "--" at bounding box center [379, 250] width 442 height 13
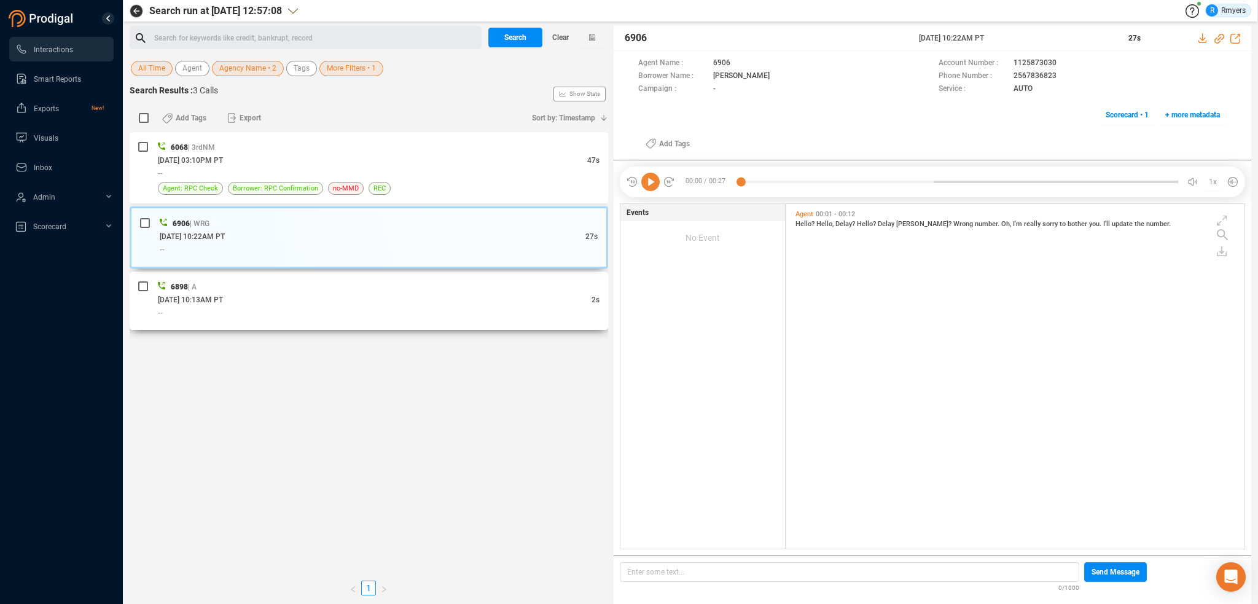
click at [412, 289] on div "6898 | A" at bounding box center [379, 286] width 442 height 13
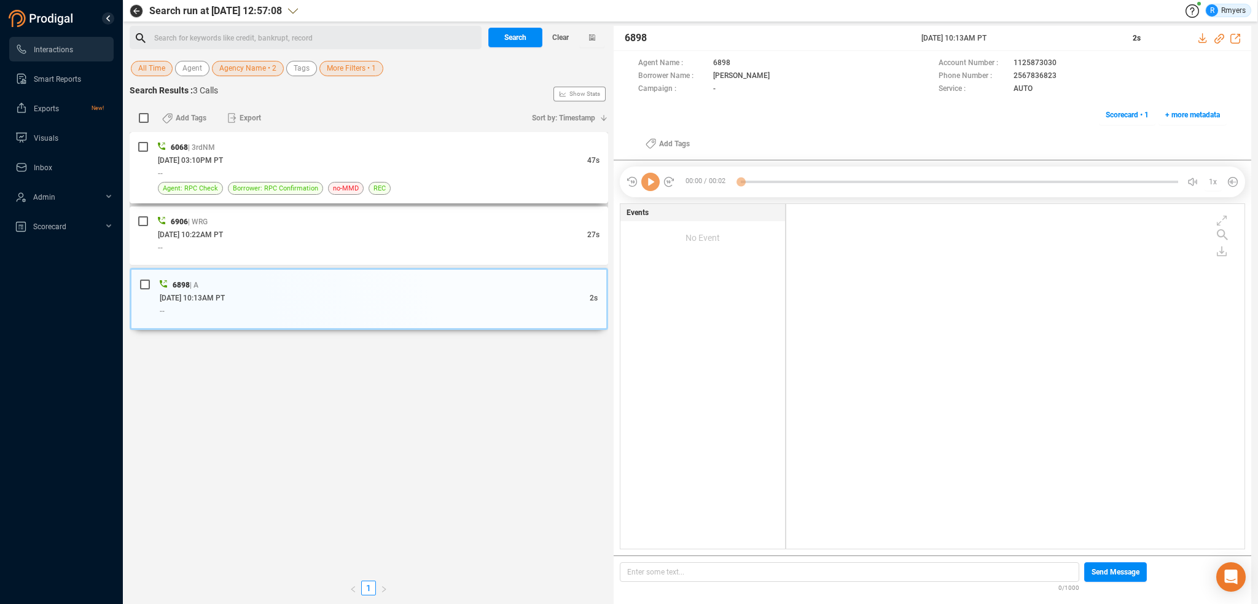
click at [376, 162] on div "06/20/2025 @ 03:10PM PT" at bounding box center [372, 160] width 429 height 13
